Goal: Transaction & Acquisition: Purchase product/service

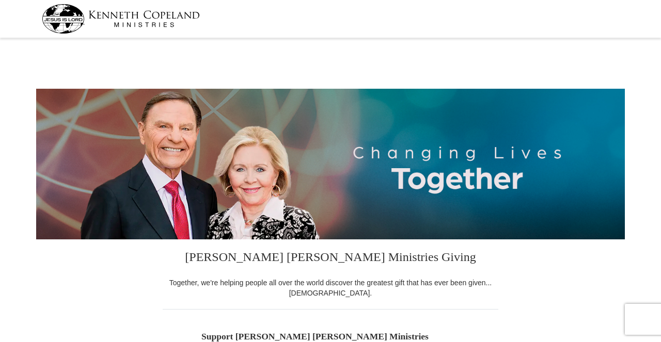
select select "OH"
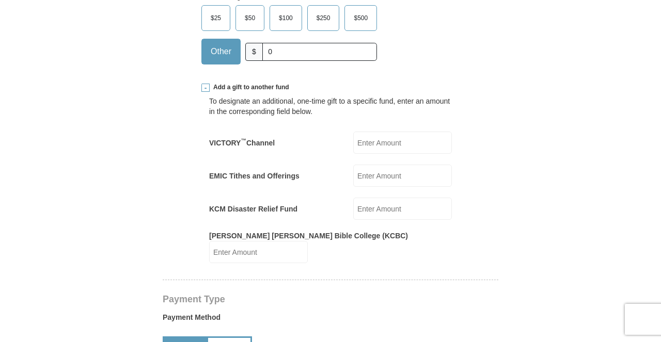
scroll to position [384, 0]
click at [375, 180] on input "EMIC Tithes and Offerings" at bounding box center [402, 176] width 99 height 22
type input "736"
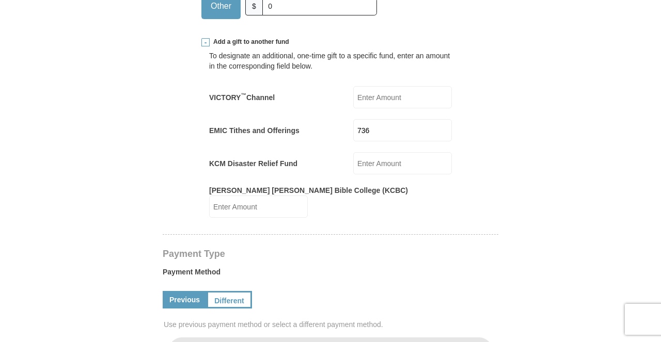
scroll to position [455, 0]
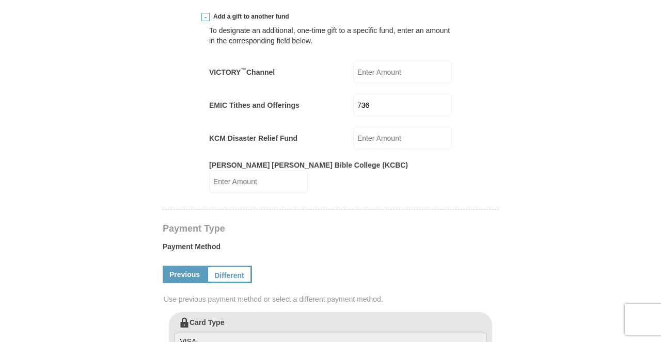
click at [308, 179] on input "[PERSON_NAME] [PERSON_NAME] Bible College (KCBC)" at bounding box center [258, 181] width 99 height 22
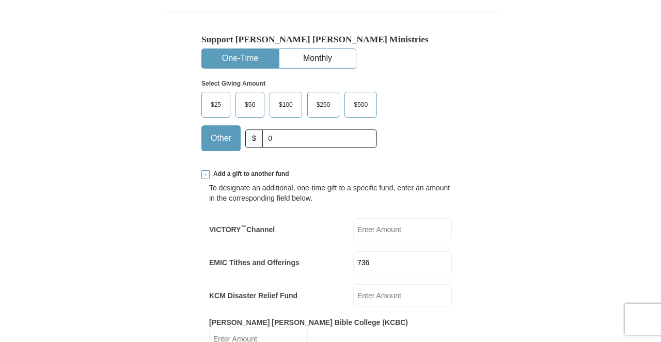
scroll to position [300, 0]
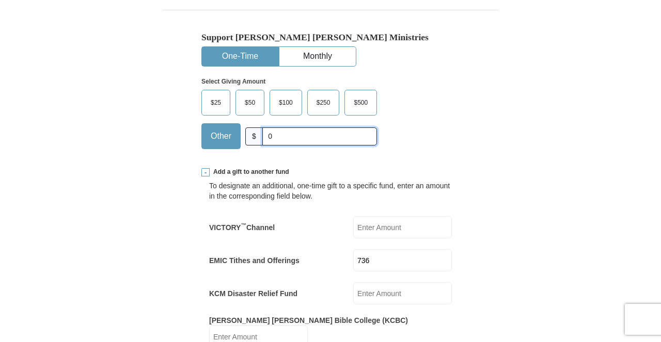
click at [308, 136] on input "0" at bounding box center [319, 137] width 115 height 18
click at [413, 130] on div "$25 $50 $100 $250 $500 $" at bounding box center [308, 123] width 214 height 67
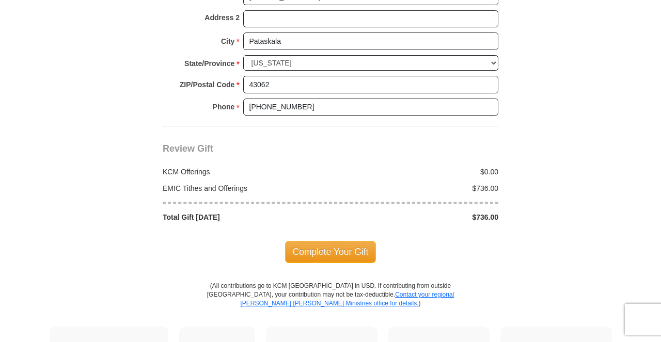
scroll to position [1028, 0]
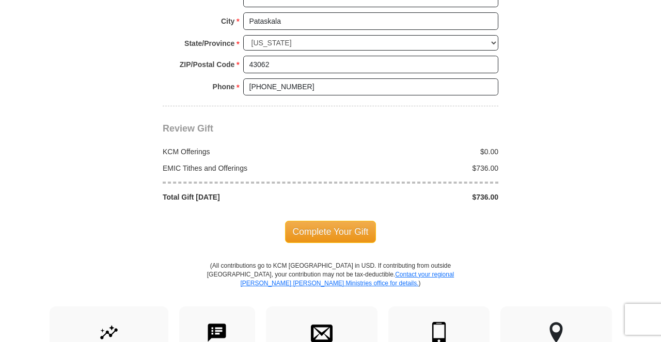
scroll to position [1047, 0]
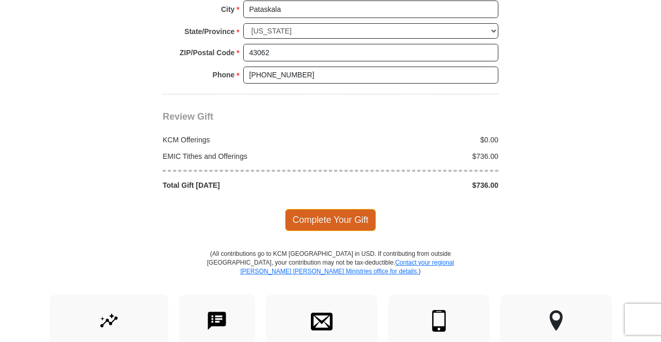
click at [348, 210] on span "Complete Your Gift" at bounding box center [330, 220] width 91 height 22
